Goal: Navigation & Orientation: Find specific page/section

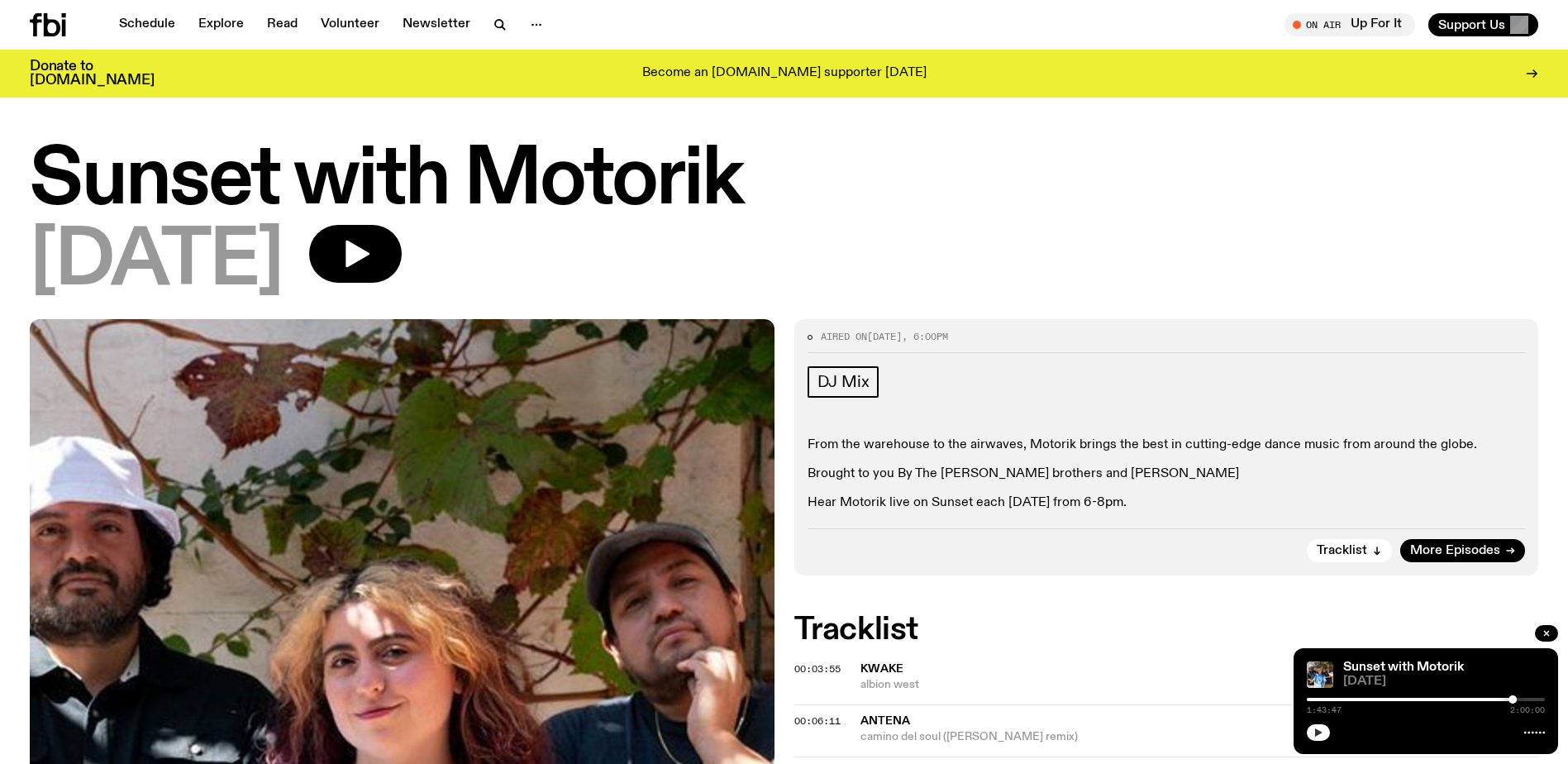
scroll to position [1184, 0]
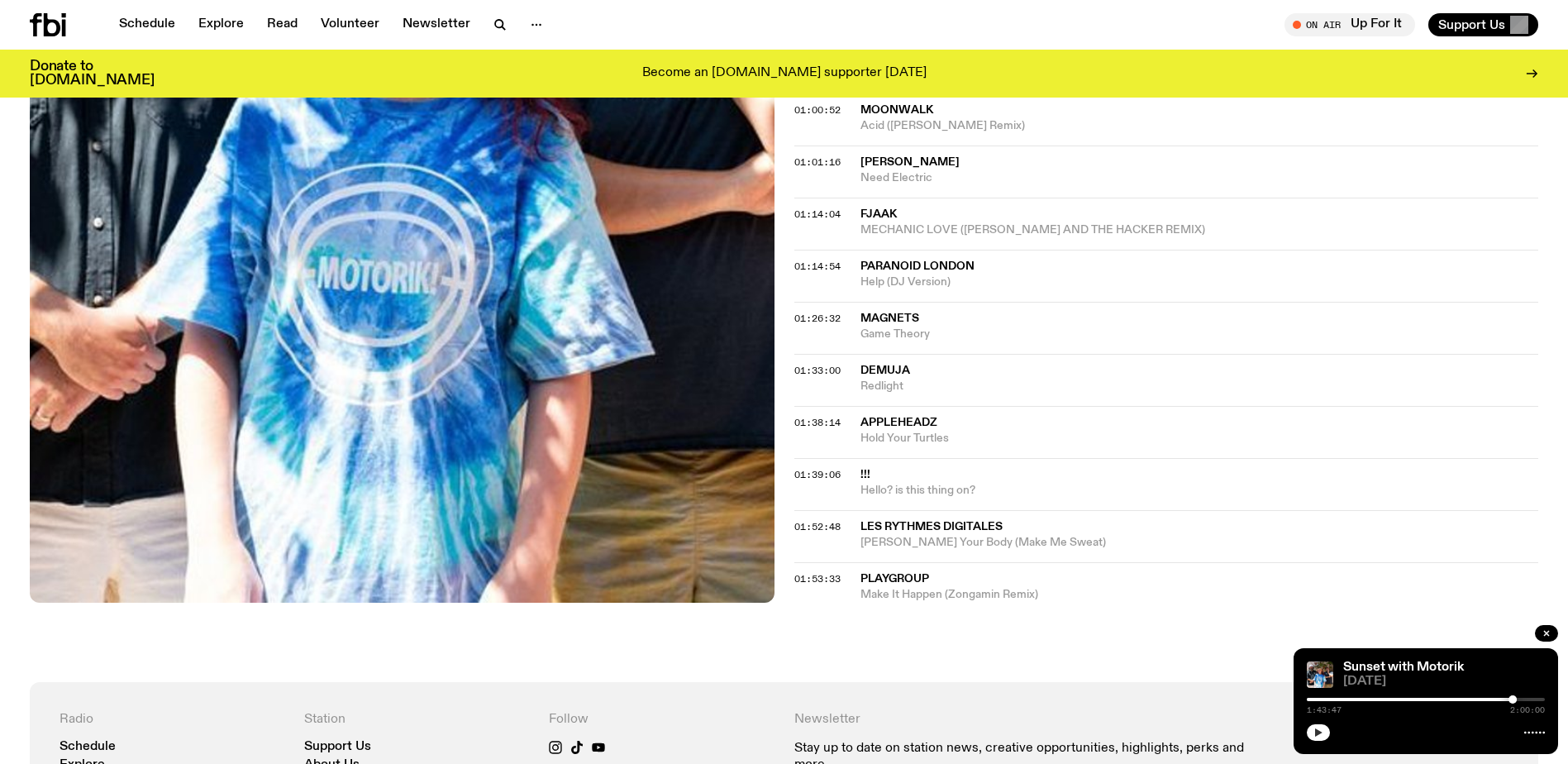
click at [1313, 734] on icon "button" at bounding box center [1318, 732] width 10 height 10
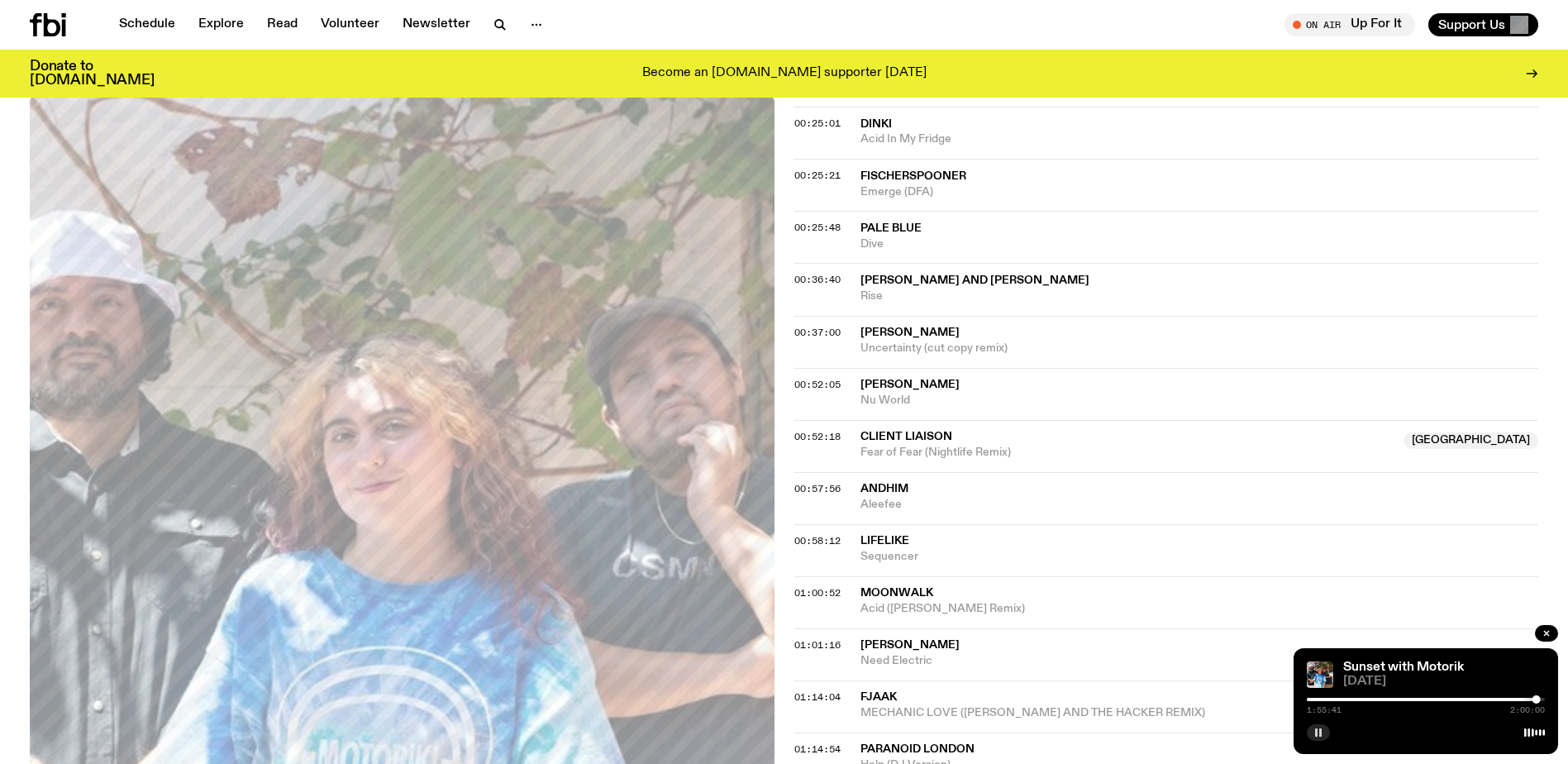
scroll to position [606, 0]
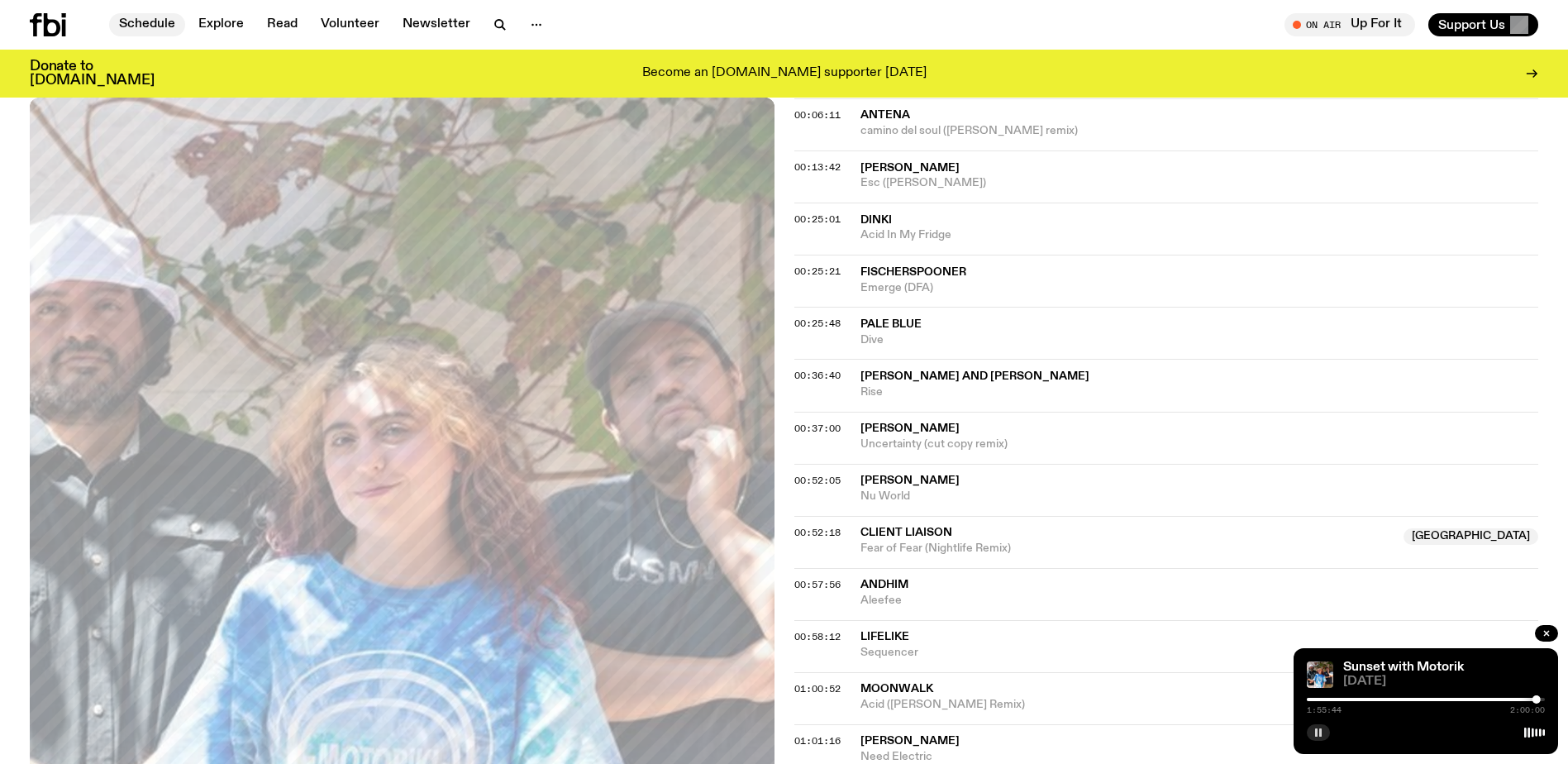
click at [147, 22] on link "Schedule" at bounding box center [147, 24] width 76 height 23
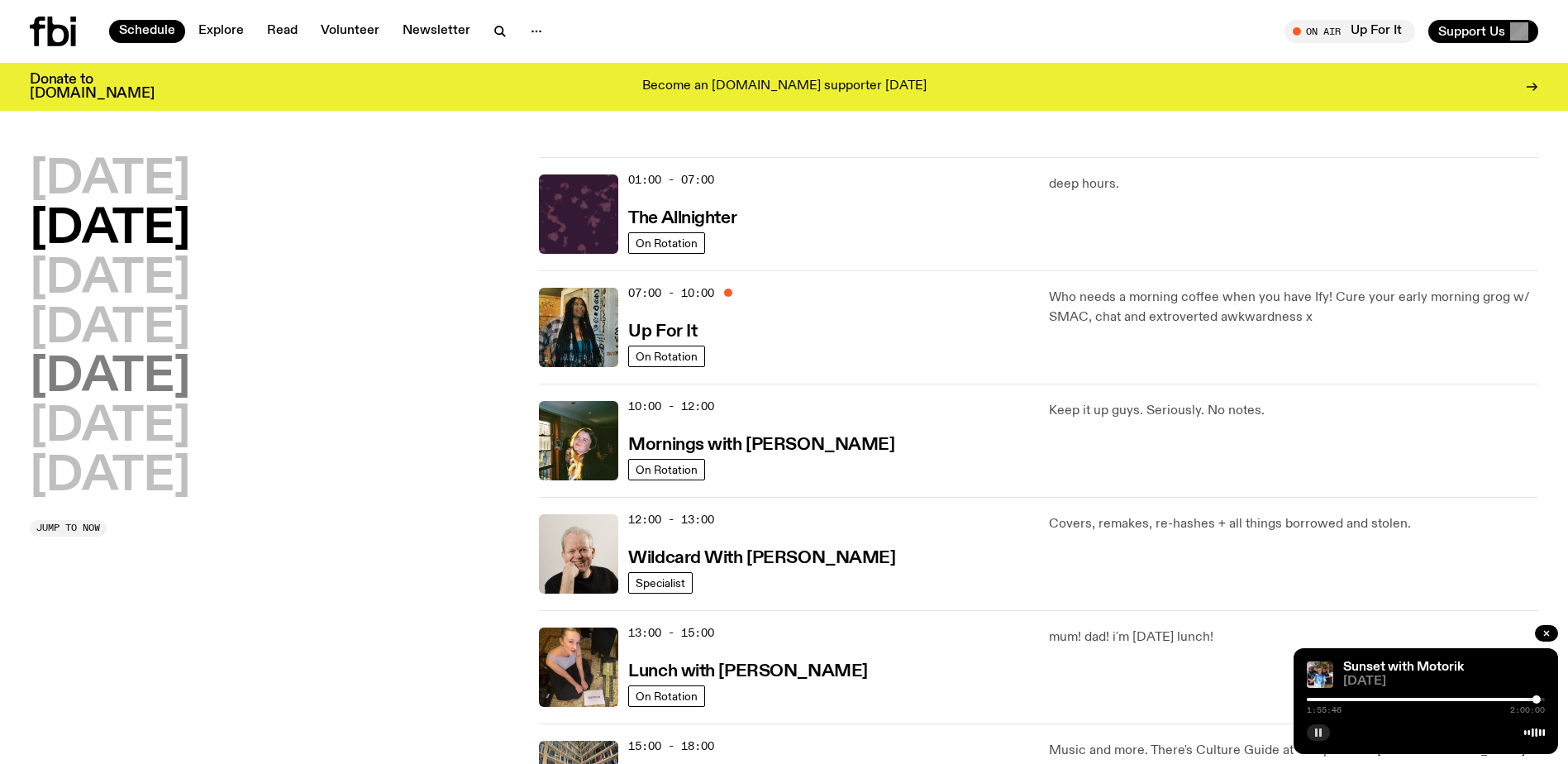
click at [142, 378] on h2 "[DATE]" at bounding box center [110, 377] width 160 height 46
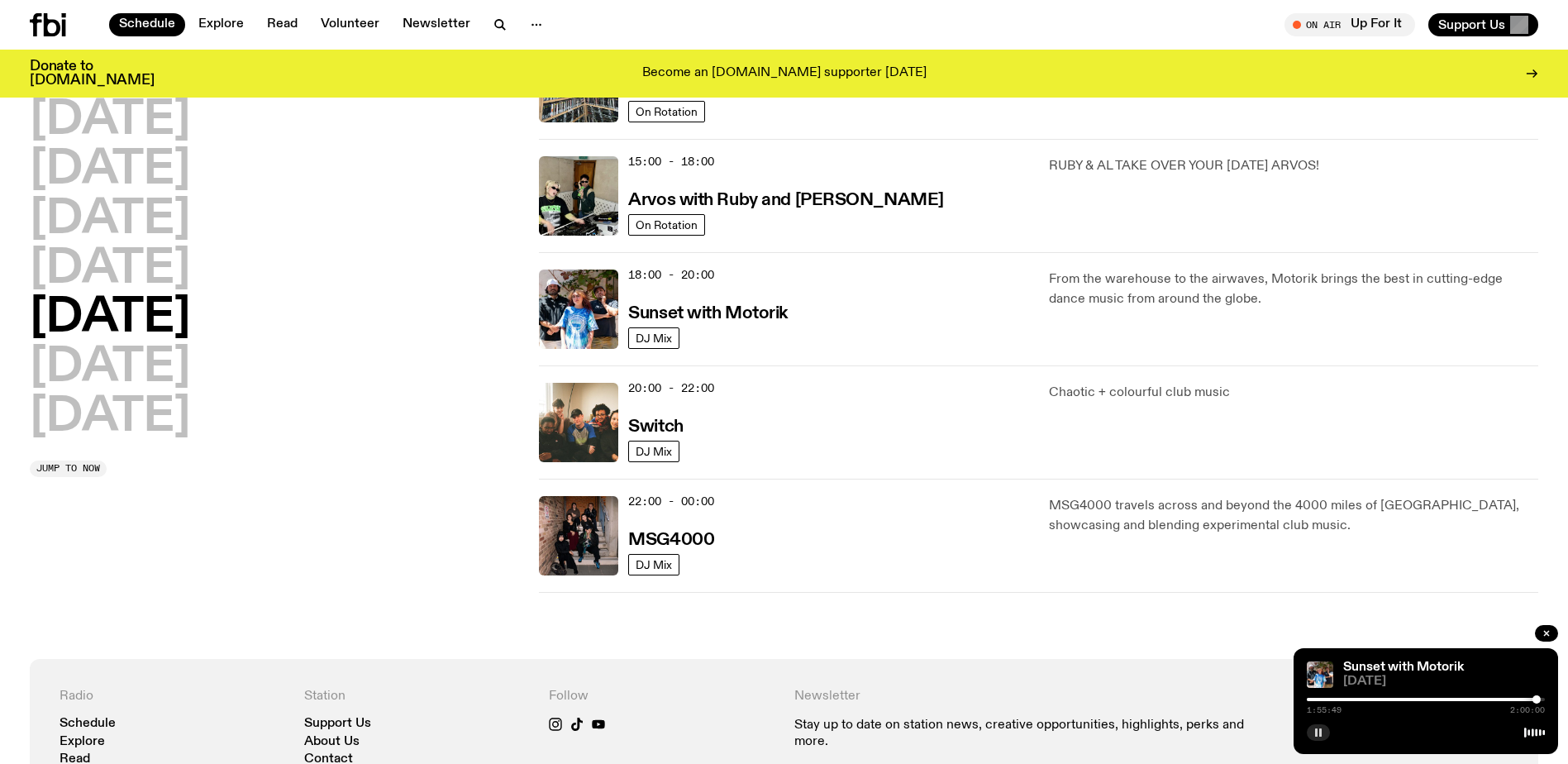
scroll to position [542, 0]
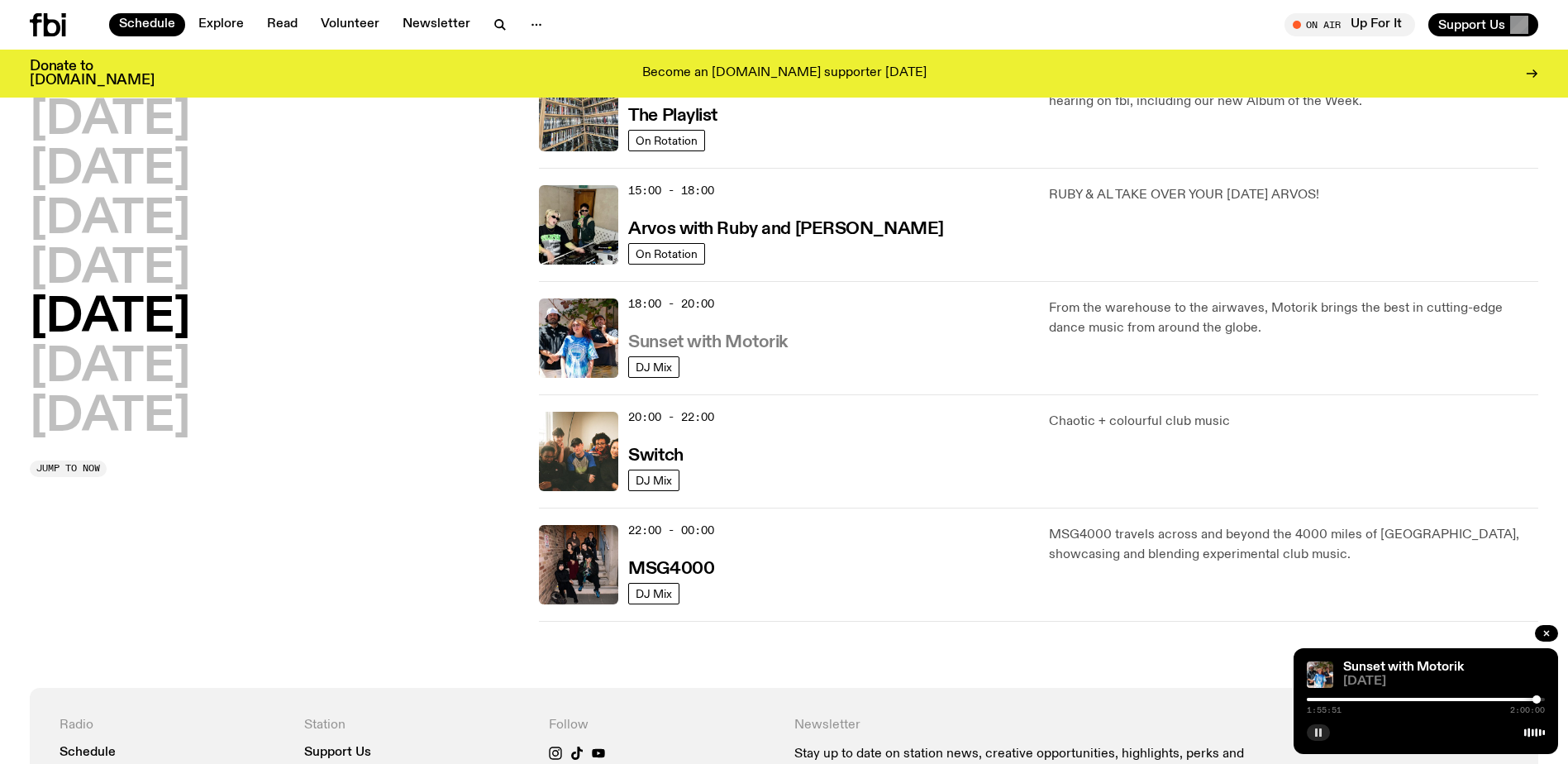
click at [731, 339] on h3 "Sunset with Motorik" at bounding box center [708, 343] width 159 height 18
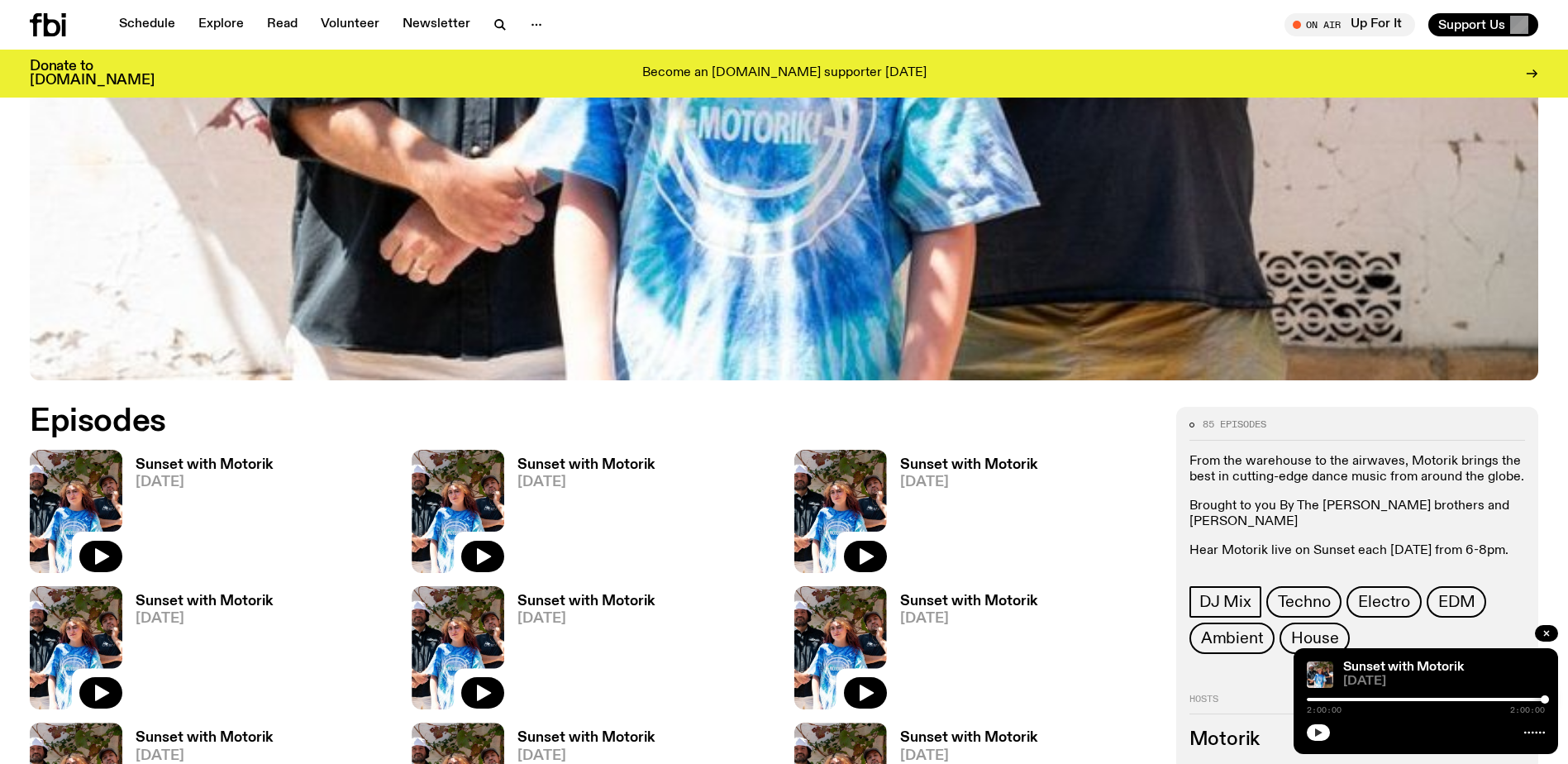
scroll to position [735, 0]
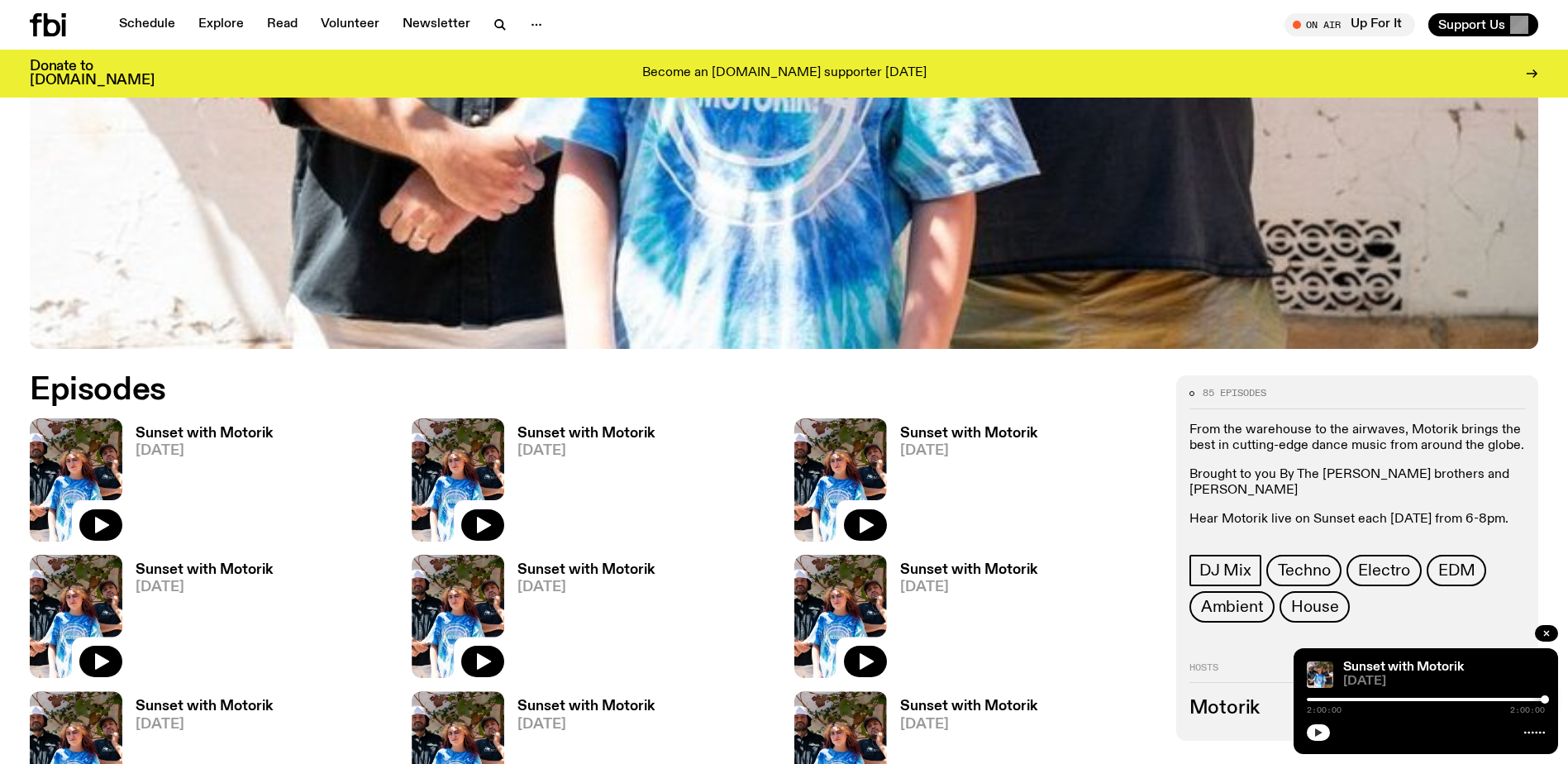
click at [114, 510] on div at bounding box center [101, 525] width 43 height 32
click at [91, 526] on icon "button" at bounding box center [100, 524] width 20 height 20
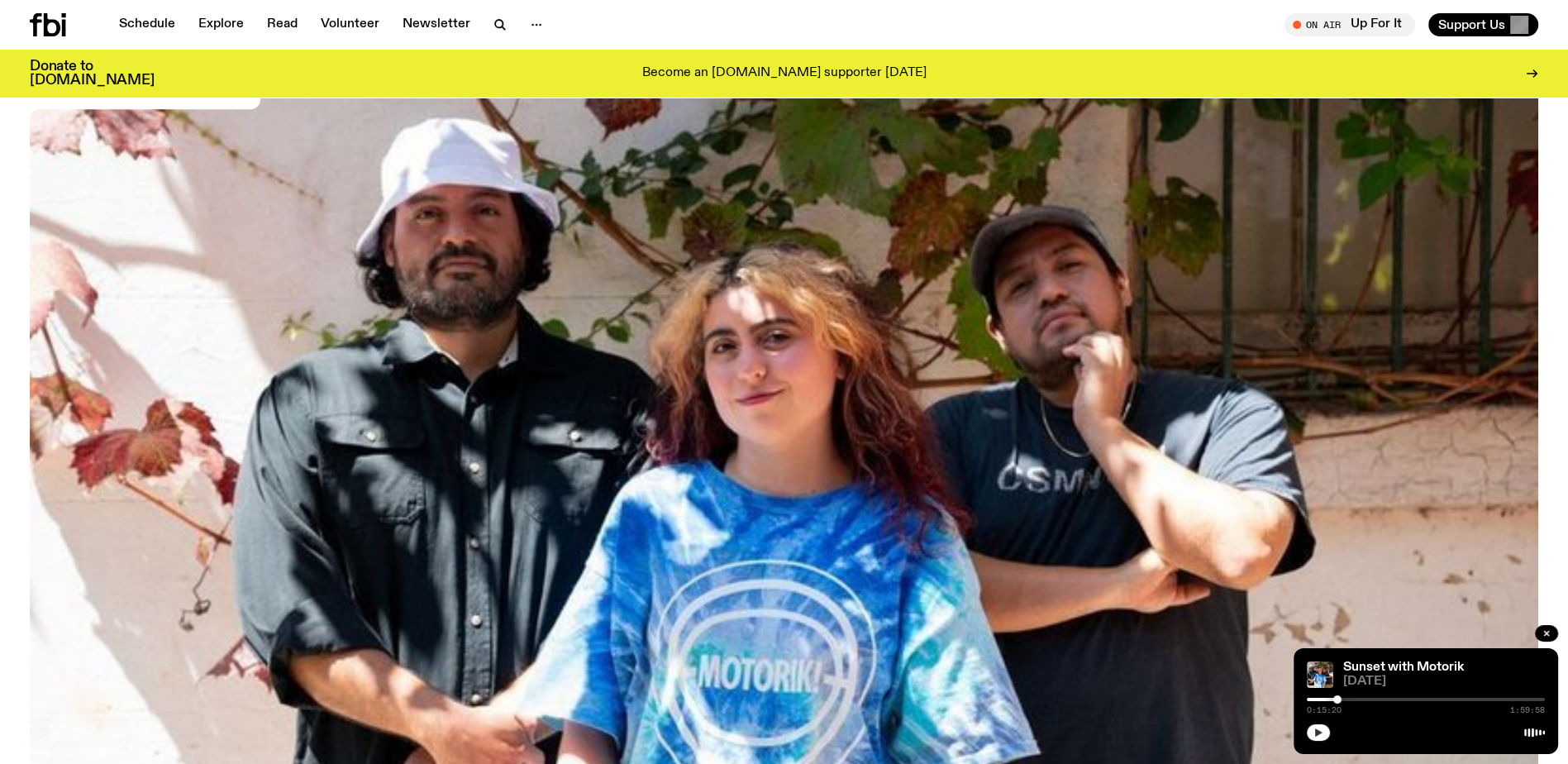
scroll to position [156, 0]
click at [1318, 735] on icon "button" at bounding box center [1319, 732] width 7 height 8
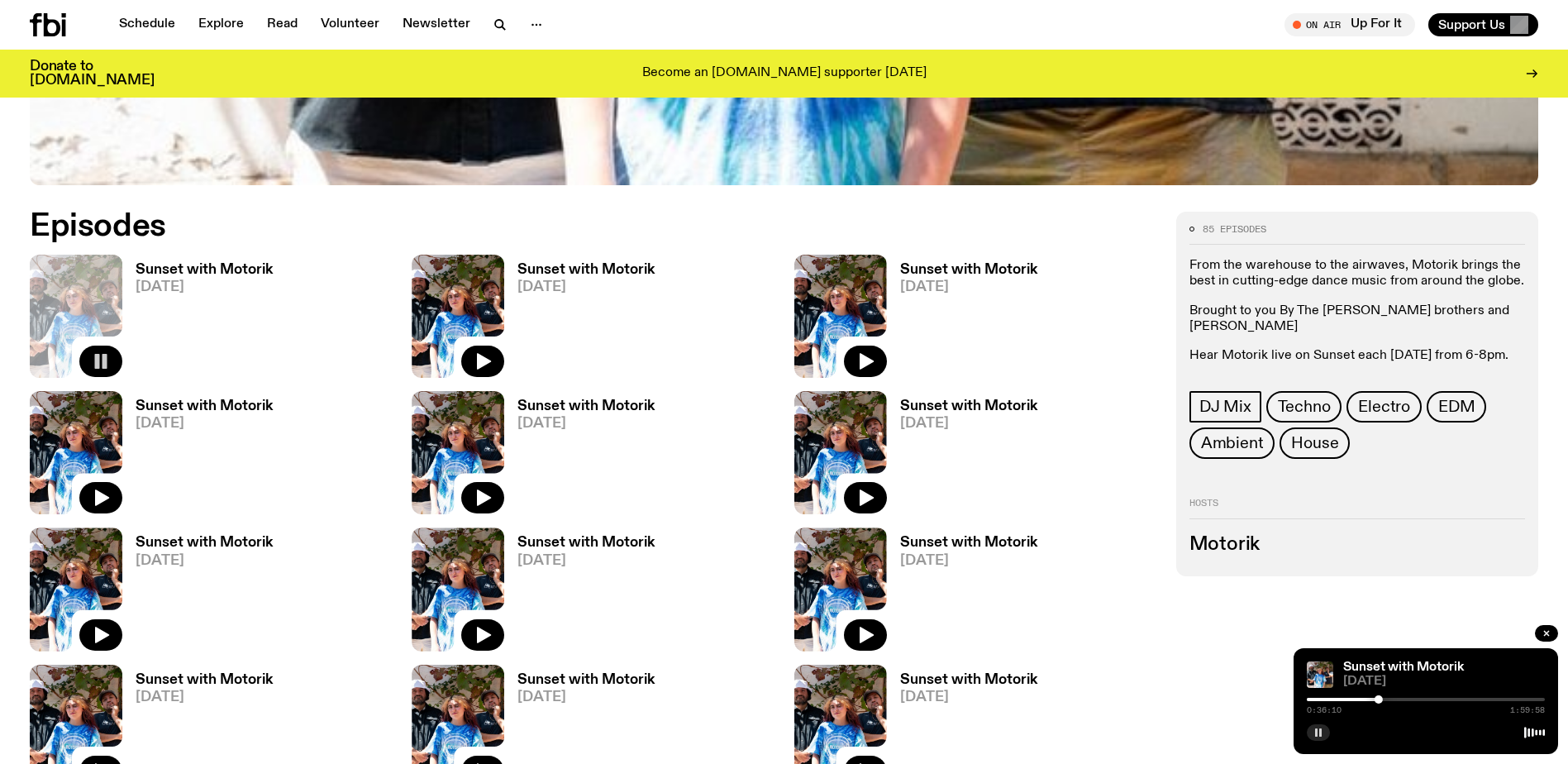
scroll to position [901, 0]
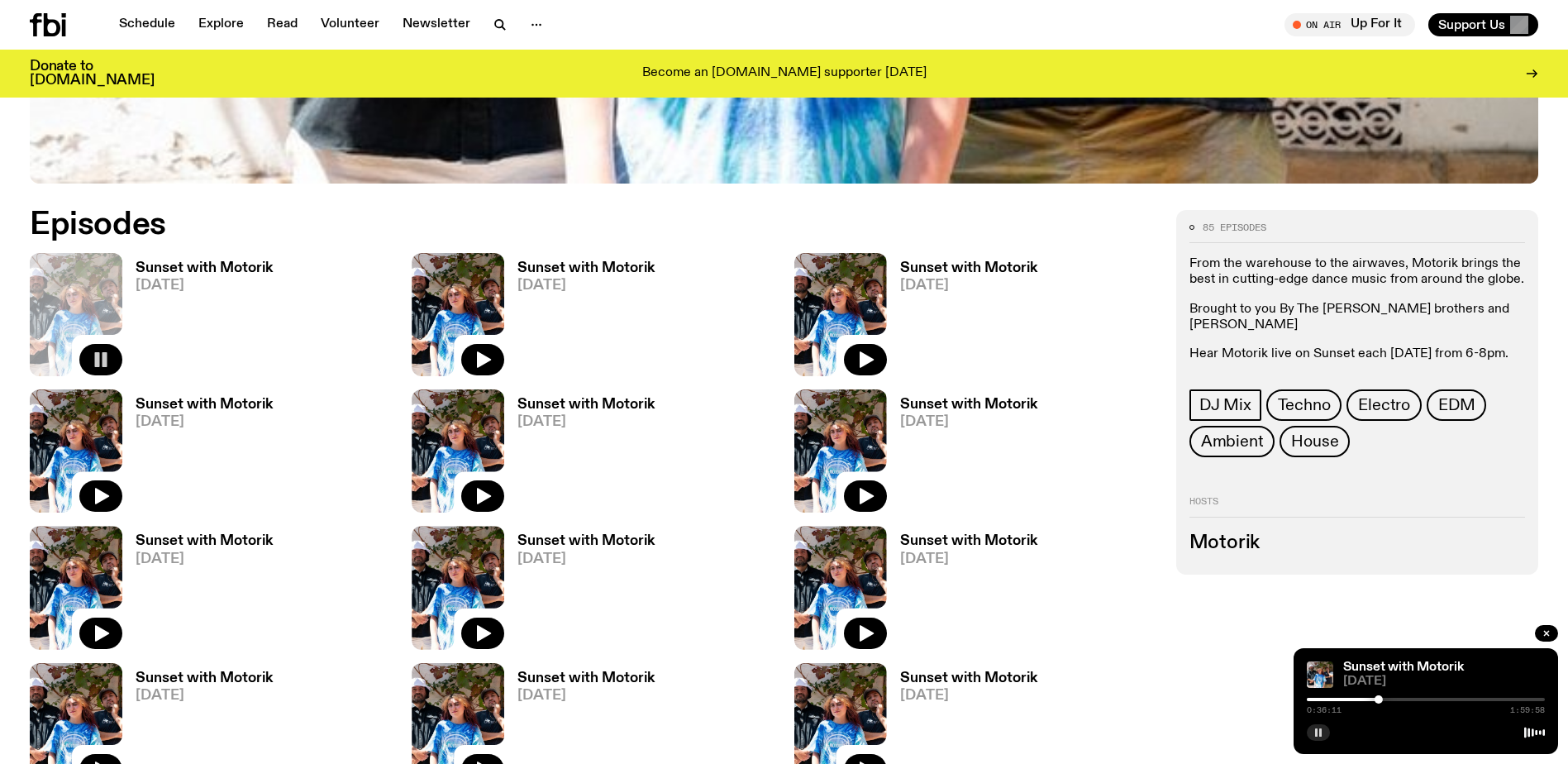
click at [173, 262] on h3 "Sunset with Motorik" at bounding box center [204, 268] width 138 height 14
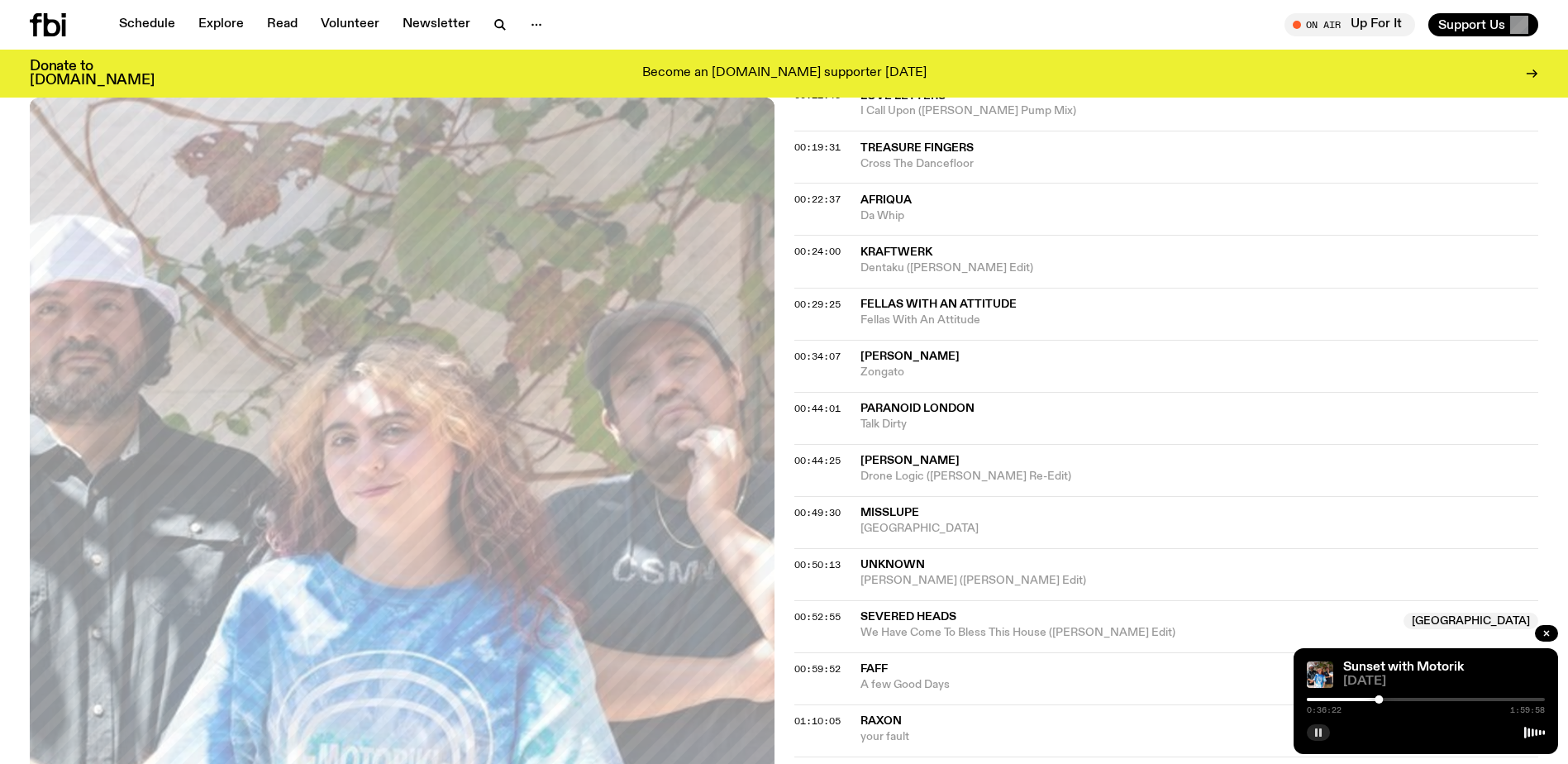
scroll to position [739, 0]
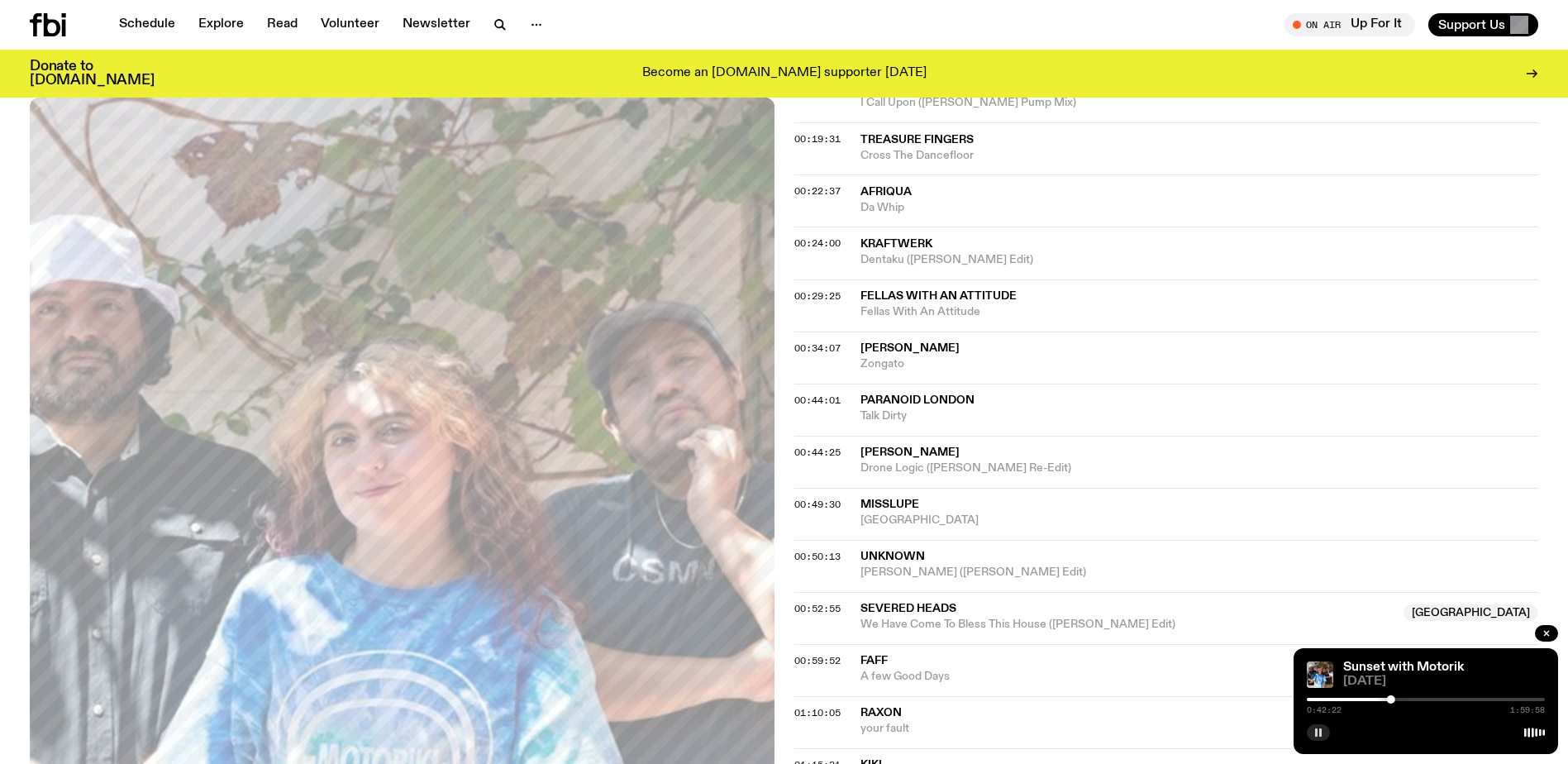
click at [1315, 731] on icon "button" at bounding box center [1318, 732] width 10 height 10
